Goal: Task Accomplishment & Management: Use online tool/utility

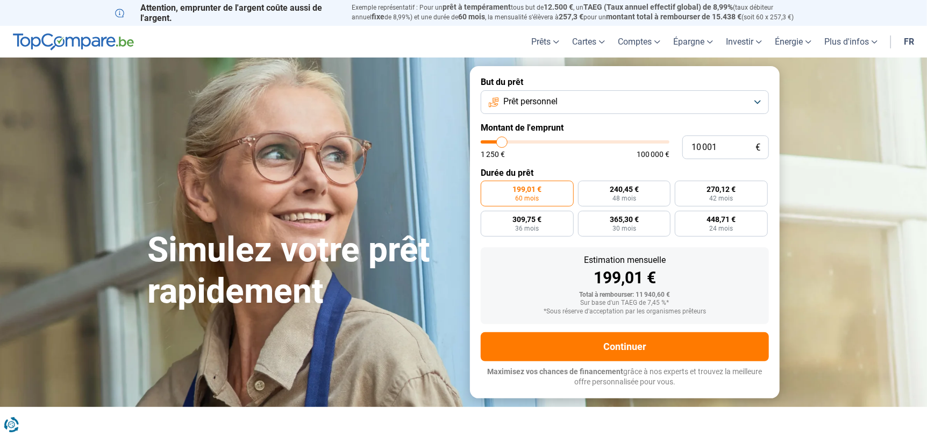
type input "46 750"
type input "46750"
click at [568, 144] on input "range" at bounding box center [575, 141] width 189 height 3
radio input "false"
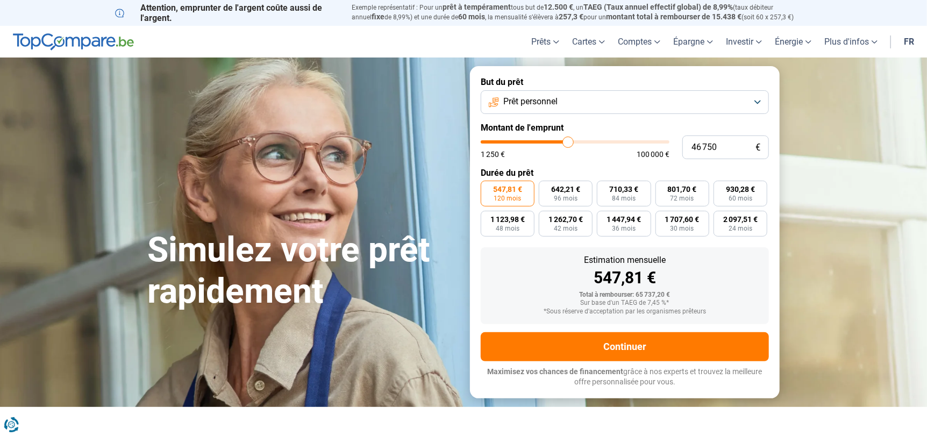
type input "52 750"
type input "52750"
click at [579, 142] on input "range" at bounding box center [575, 141] width 189 height 3
click at [737, 196] on span "60 mois" at bounding box center [741, 198] width 24 height 6
click at [721, 188] on input "1 049,68 € 60 mois" at bounding box center [717, 184] width 7 height 7
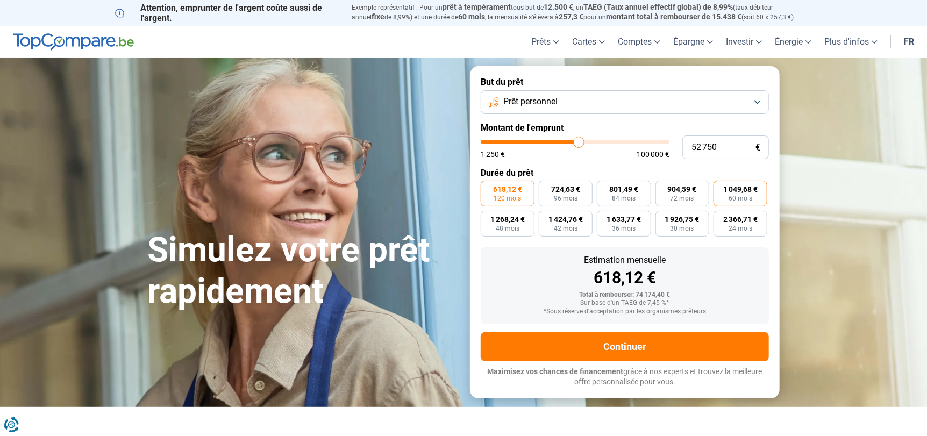
radio input "true"
